Goal: Find specific page/section: Find specific page/section

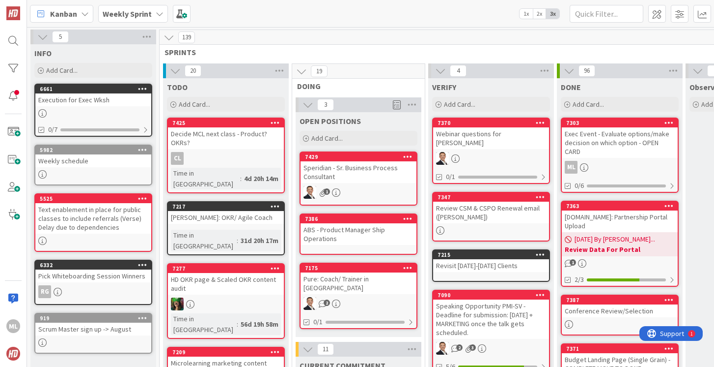
click at [148, 13] on b "Weekly Sprint" at bounding box center [127, 14] width 49 height 10
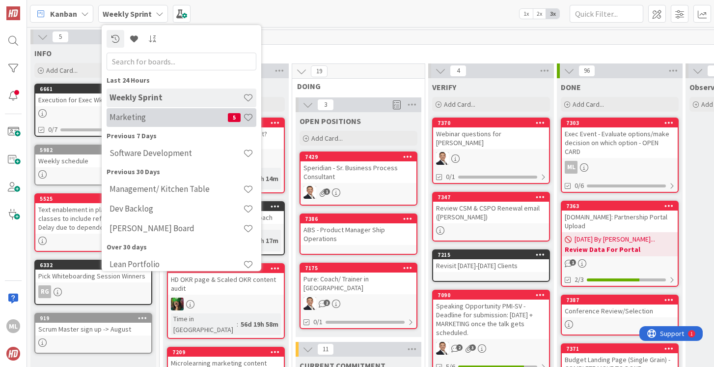
click at [142, 114] on h4 "Marketing" at bounding box center [169, 117] width 118 height 10
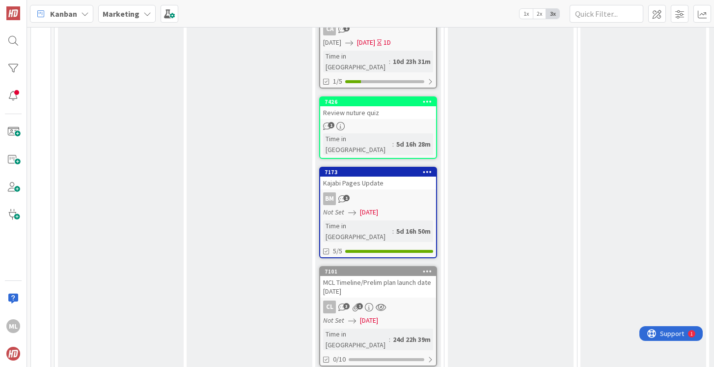
scroll to position [554, 0]
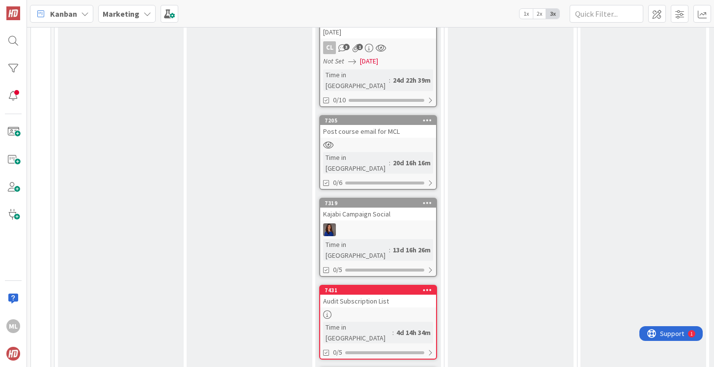
scroll to position [838, 0]
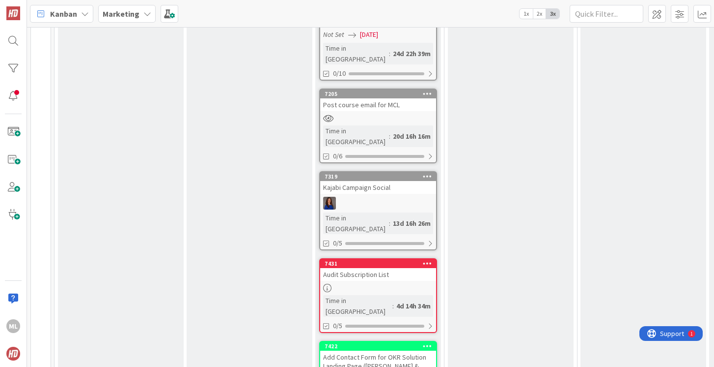
click at [371, 283] on div at bounding box center [378, 287] width 116 height 8
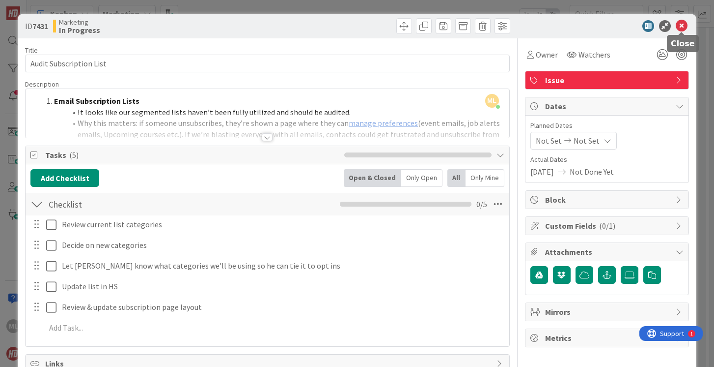
click at [683, 24] on icon at bounding box center [682, 26] width 12 height 12
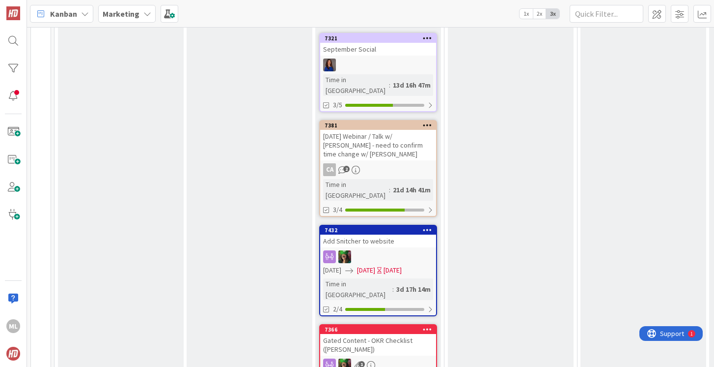
scroll to position [1244, 0]
